Goal: Transaction & Acquisition: Purchase product/service

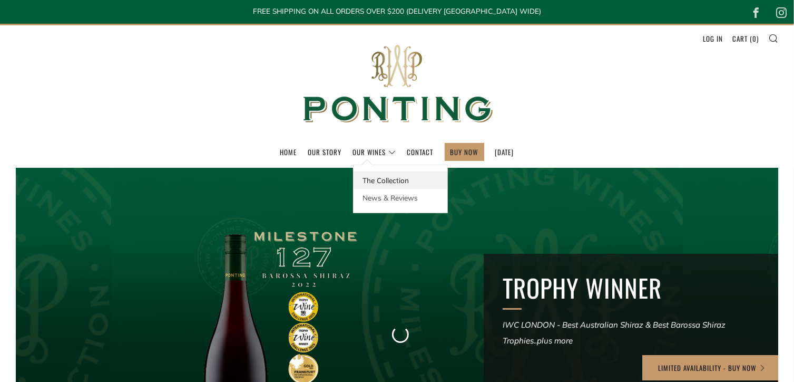
click at [368, 179] on link "The Collection" at bounding box center [401, 179] width 94 height 17
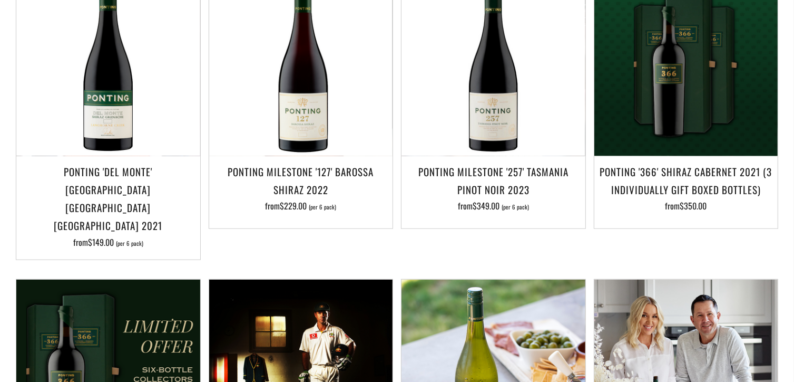
scroll to position [857, 0]
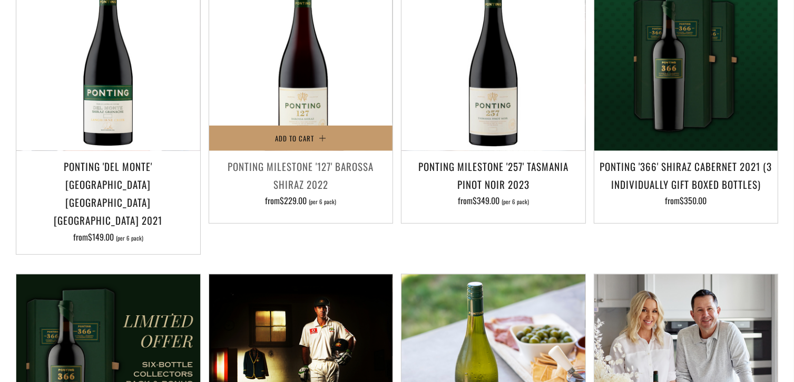
click at [304, 164] on h3 "Ponting Milestone '127' Barossa Shiraz 2022" at bounding box center [301, 175] width 173 height 36
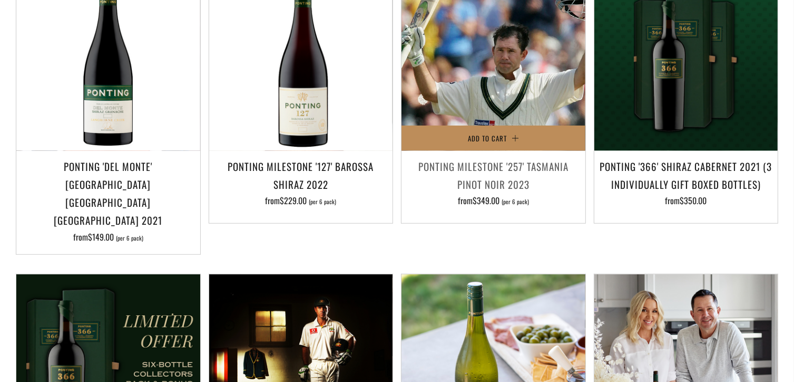
click at [500, 137] on button "Add to Cart" at bounding box center [494, 137] width 184 height 25
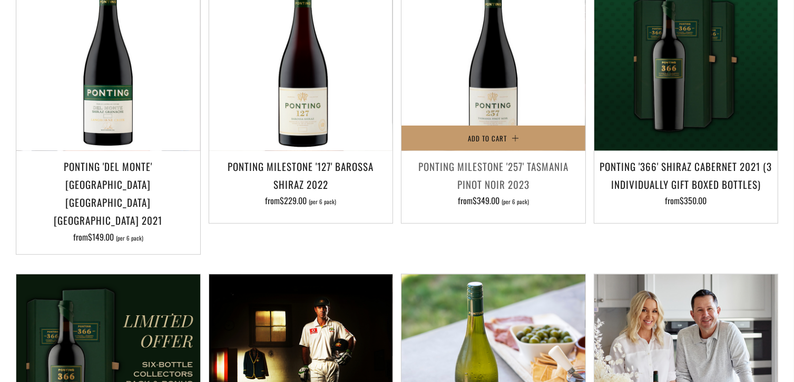
click at [487, 166] on h3 "Ponting Milestone '257' Tasmania Pinot Noir 2023" at bounding box center [493, 175] width 173 height 36
click at [478, 158] on h3 "Ponting Milestone '257' Tasmania Pinot Noir 2023" at bounding box center [493, 175] width 173 height 36
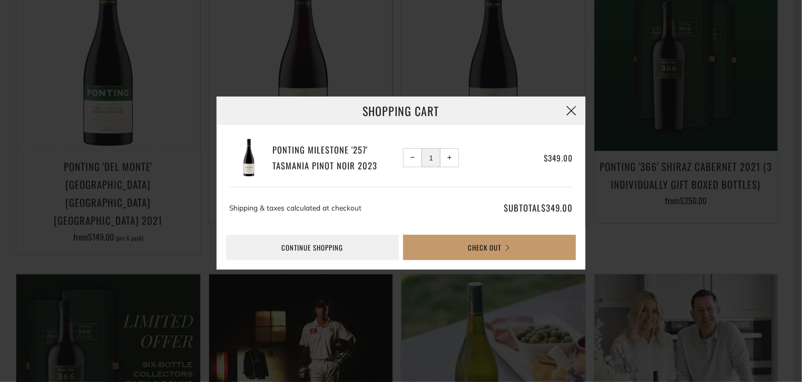
click at [569, 108] on button "button" at bounding box center [571, 110] width 28 height 28
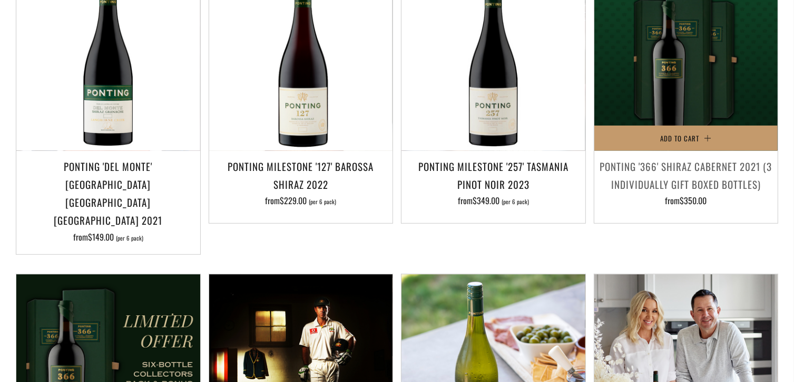
click at [678, 157] on h3 "Ponting '366' Shiraz Cabernet 2021 (3 individually gift boxed bottles)" at bounding box center [686, 175] width 173 height 36
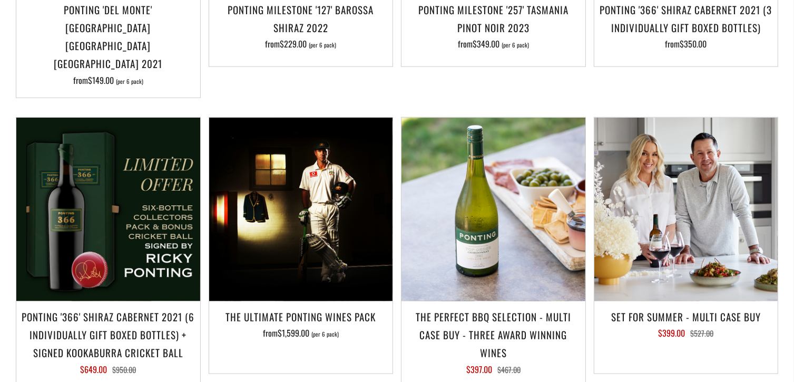
scroll to position [1016, 0]
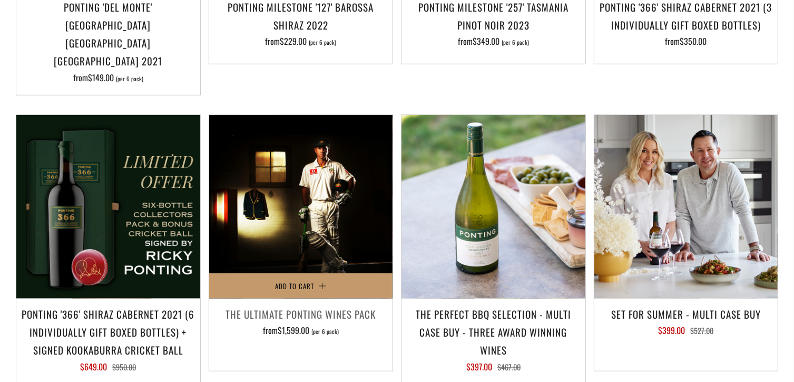
click at [275, 305] on h3 "The Ultimate Ponting Wines Pack" at bounding box center [301, 314] width 173 height 18
